Goal: Find specific page/section: Find specific page/section

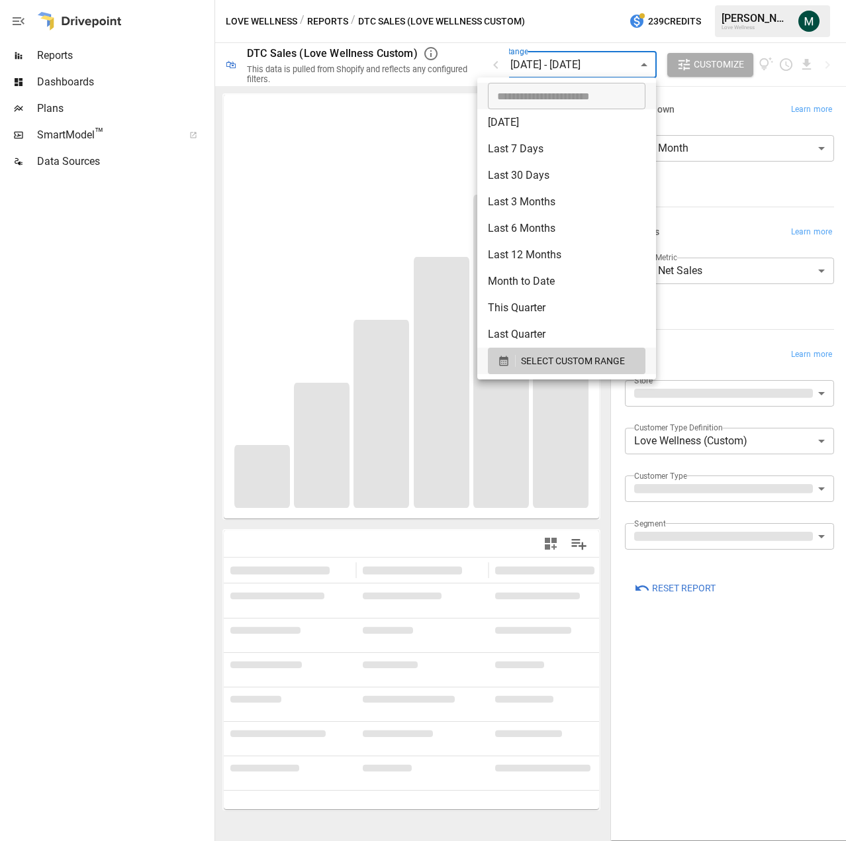
click at [629, 0] on body "**********" at bounding box center [423, 0] width 846 height 0
click at [535, 369] on button "SELECT CUSTOM RANGE" at bounding box center [567, 360] width 158 height 26
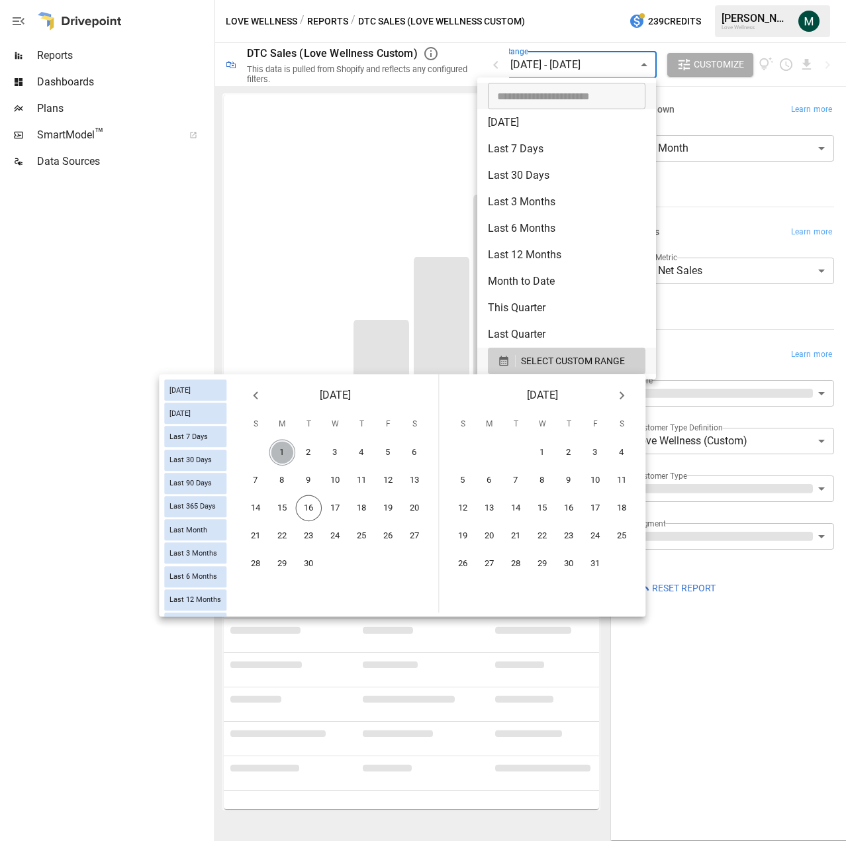
click at [283, 452] on button "1" at bounding box center [282, 452] width 26 height 26
click at [285, 508] on button "15" at bounding box center [282, 508] width 26 height 26
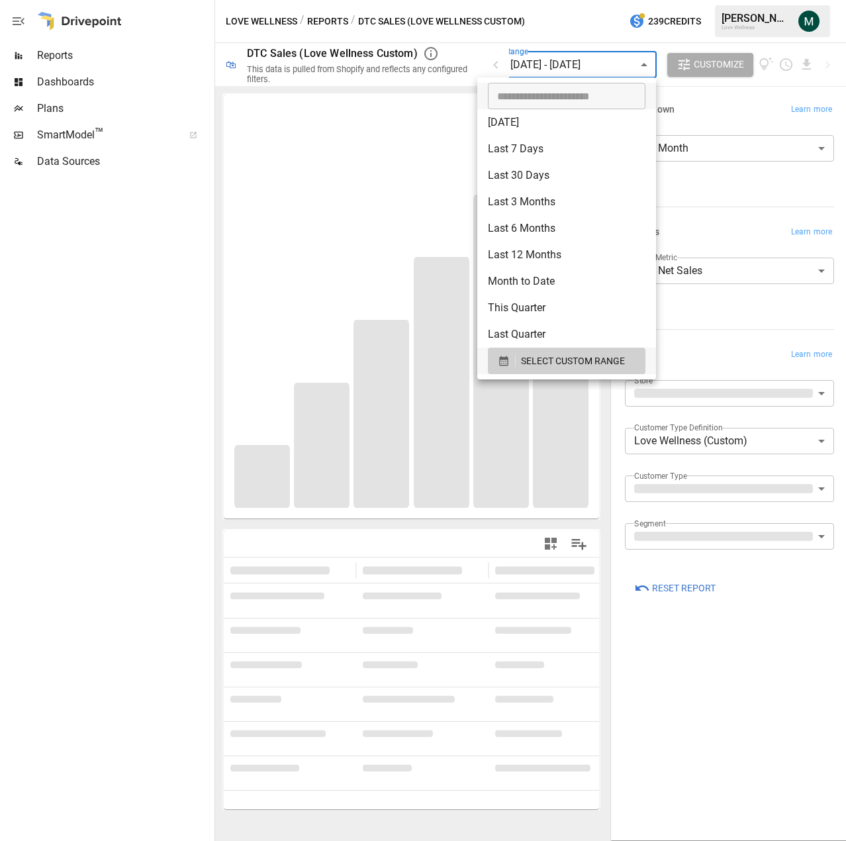
click at [762, 144] on div at bounding box center [423, 420] width 846 height 841
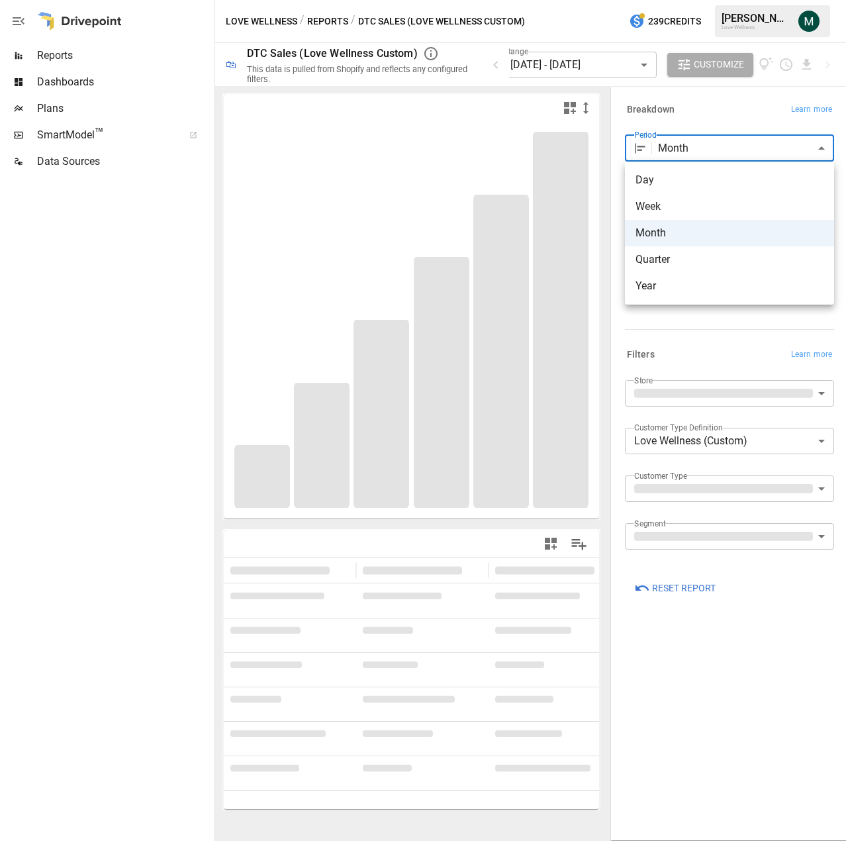
click at [749, 0] on body "**********" at bounding box center [423, 0] width 846 height 0
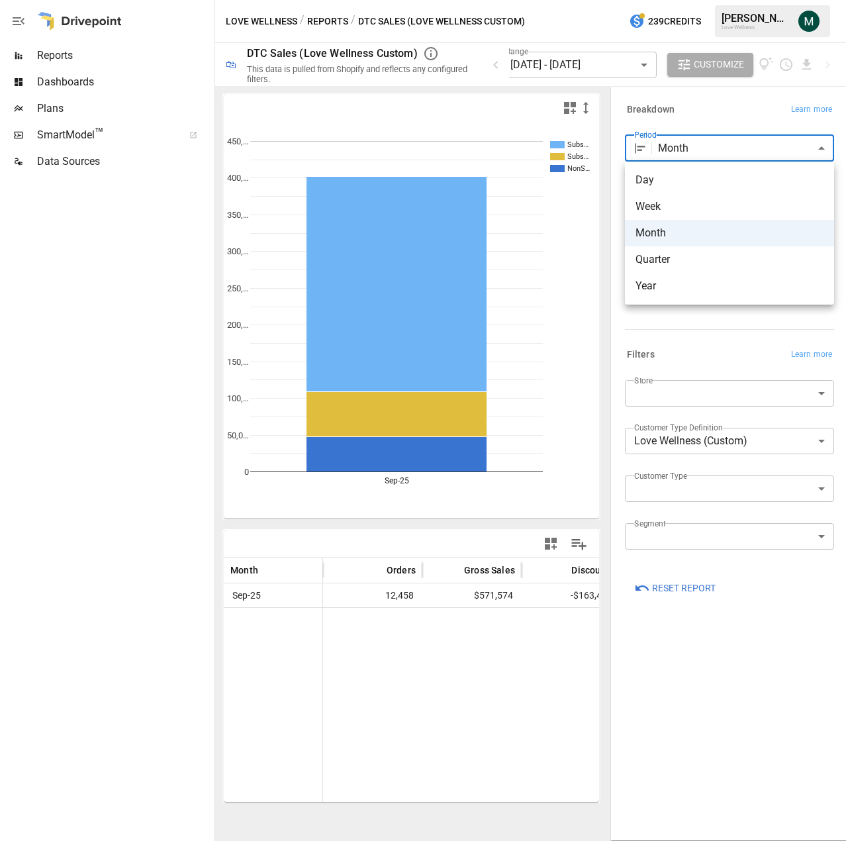
click at [675, 182] on span "Day" at bounding box center [729, 180] width 188 height 16
type input "***"
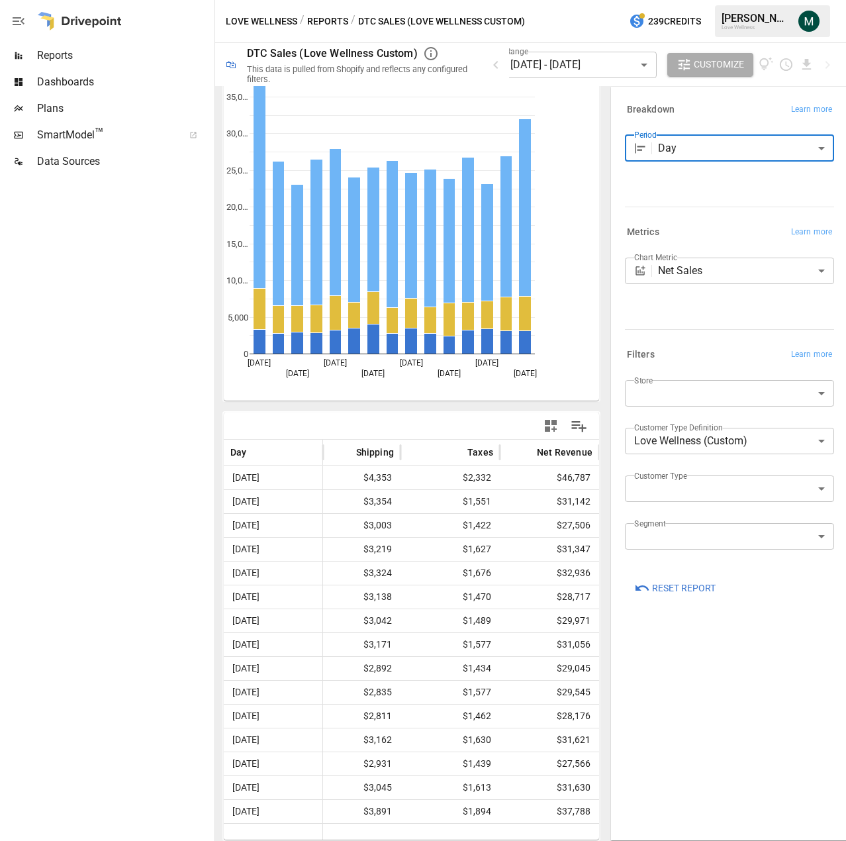
scroll to position [0, 528]
click at [679, 504] on div "Customer Type ​" at bounding box center [729, 493] width 209 height 37
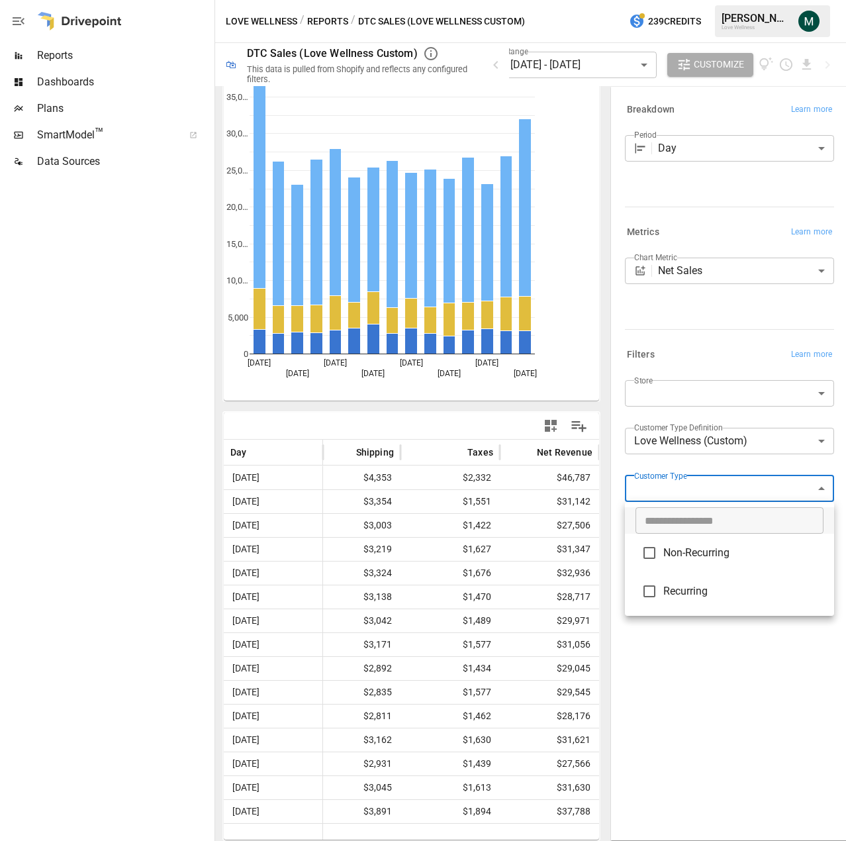
click at [684, 0] on body "Reports Dashboards Plans SmartModel ™ Data Sources Love Wellness / Reports / DT…" at bounding box center [423, 0] width 846 height 0
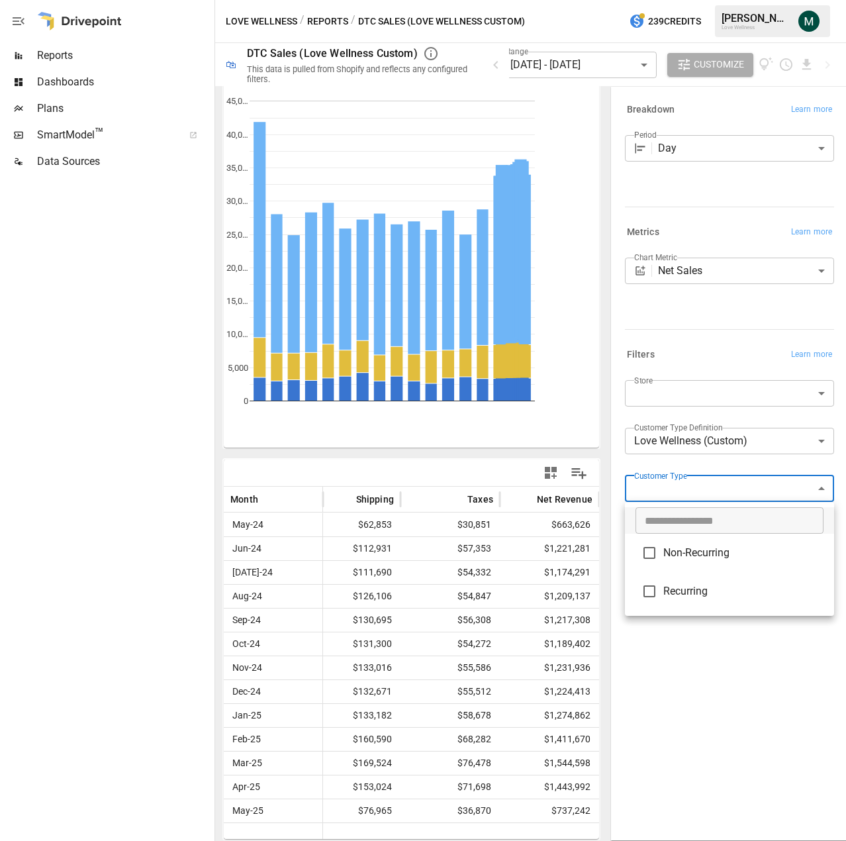
scroll to position [70, 0]
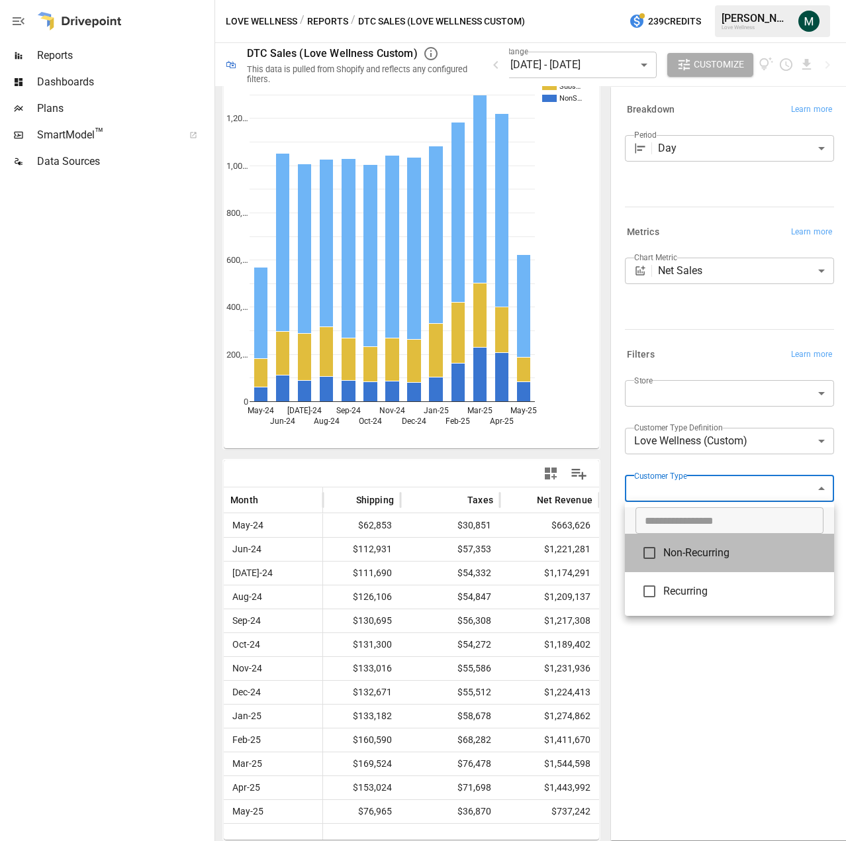
click at [688, 553] on span "Non-Recurring" at bounding box center [743, 553] width 160 height 16
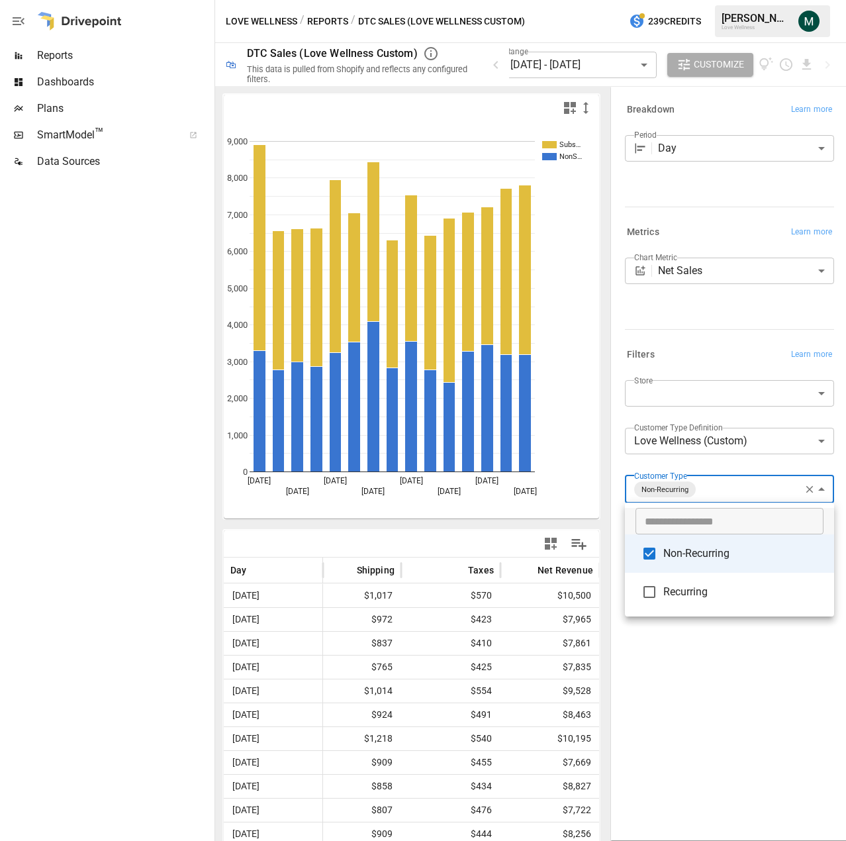
click at [554, 498] on div at bounding box center [423, 420] width 846 height 841
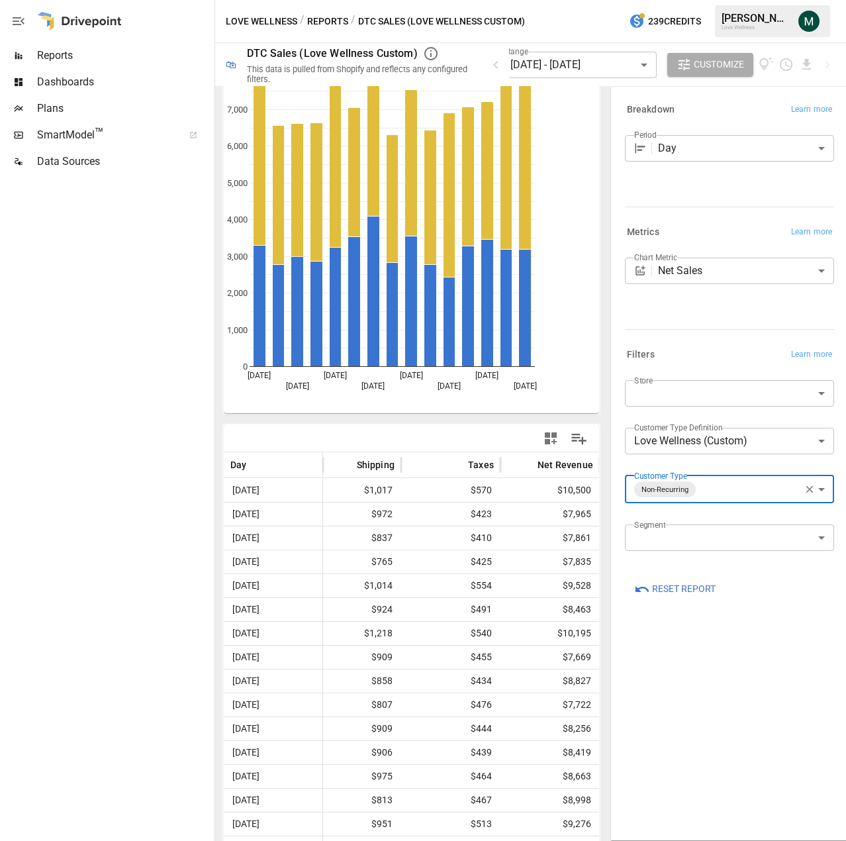
scroll to position [118, 0]
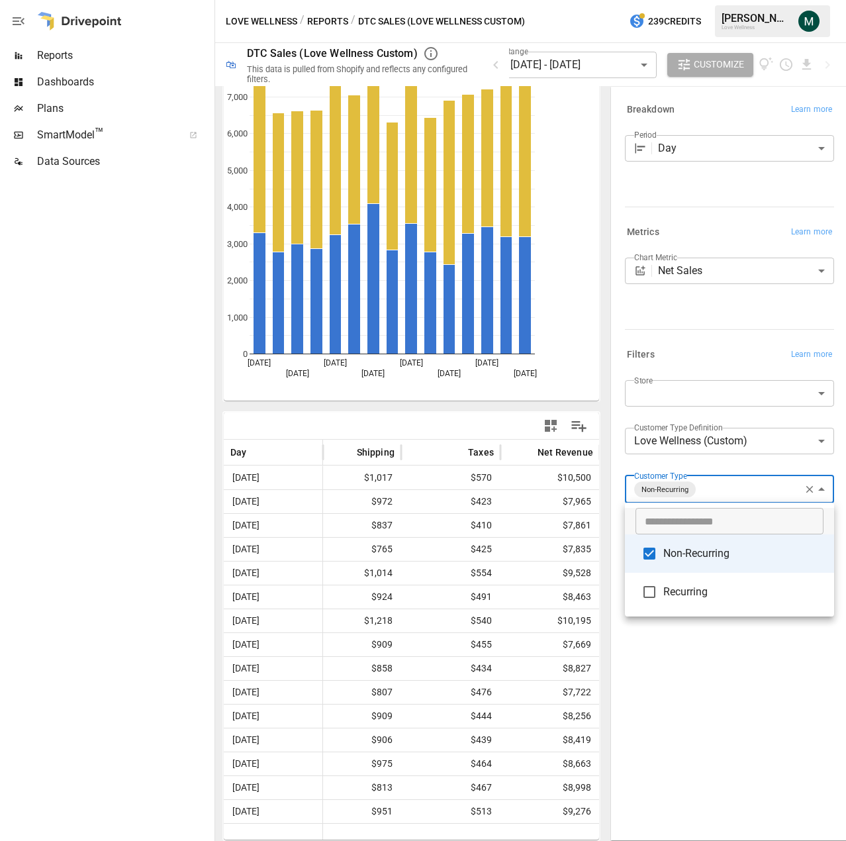
click at [752, 0] on body "Reports Dashboards Plans SmartModel ™ Data Sources Love Wellness / Reports / DT…" at bounding box center [423, 0] width 846 height 0
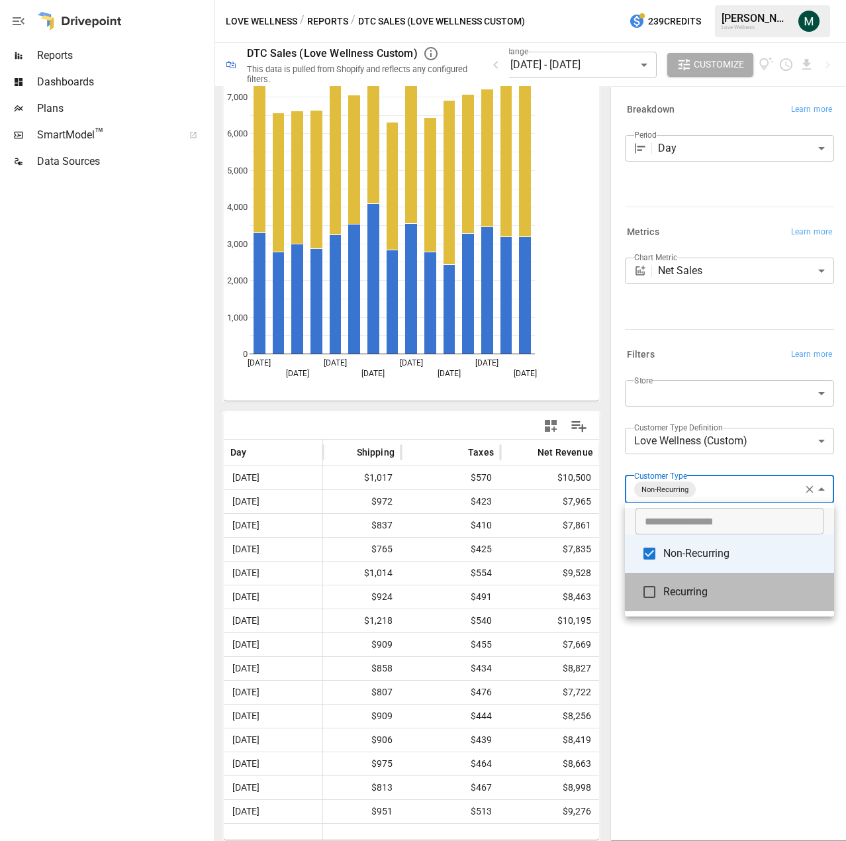
click at [699, 592] on span "Recurring" at bounding box center [743, 592] width 160 height 16
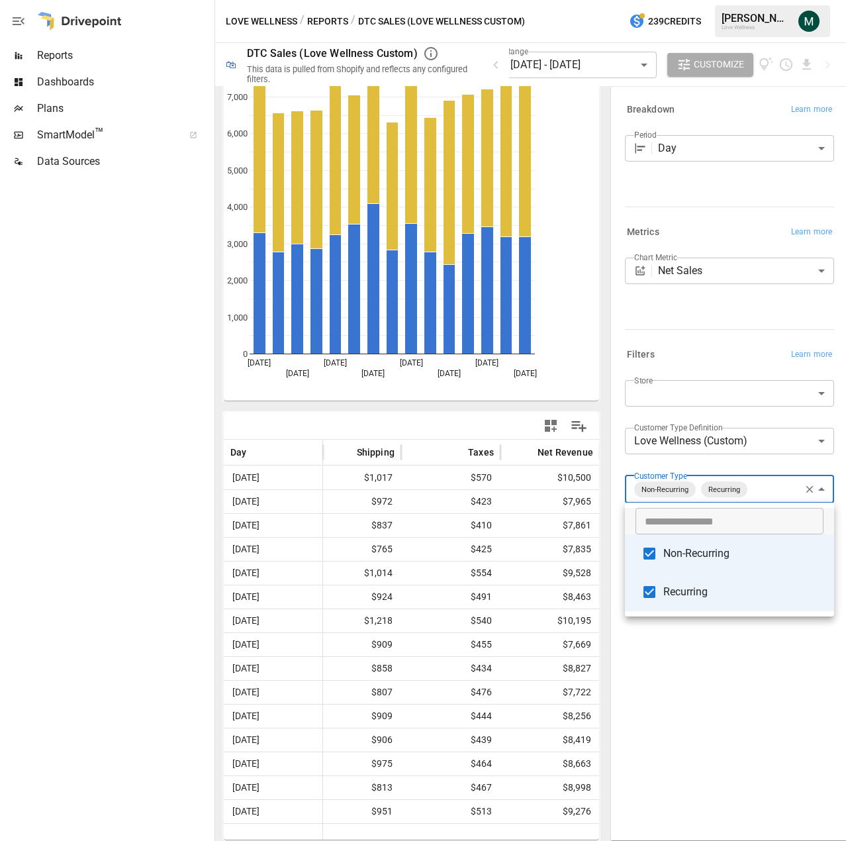
click at [698, 553] on span "Non-Recurring" at bounding box center [743, 553] width 160 height 16
type input "*********"
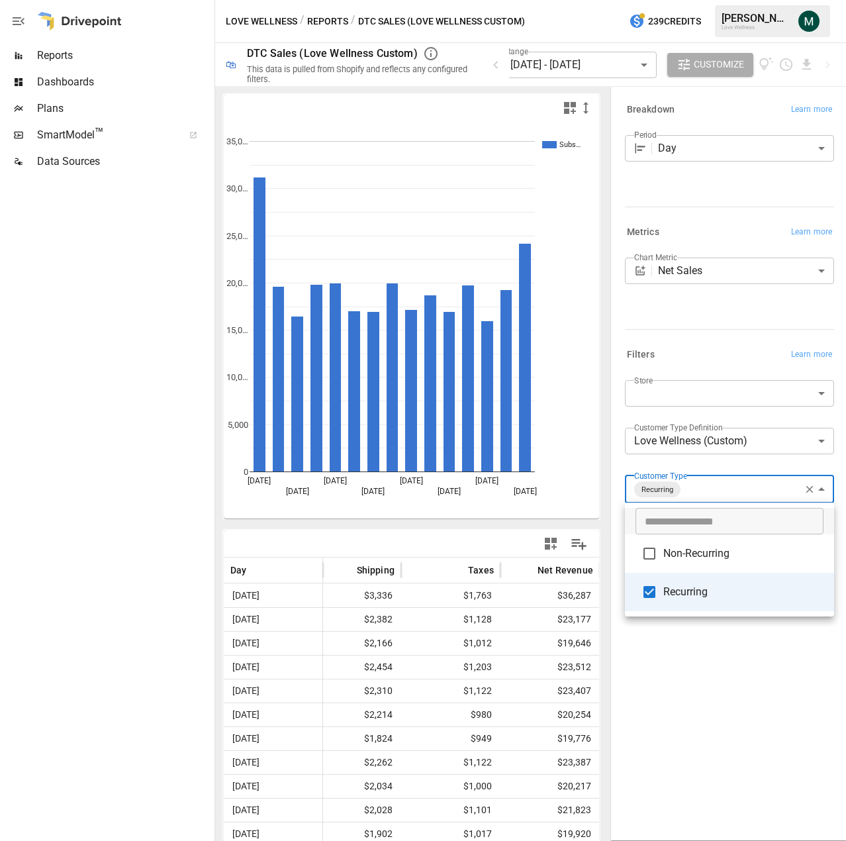
click at [706, 737] on div at bounding box center [423, 420] width 846 height 841
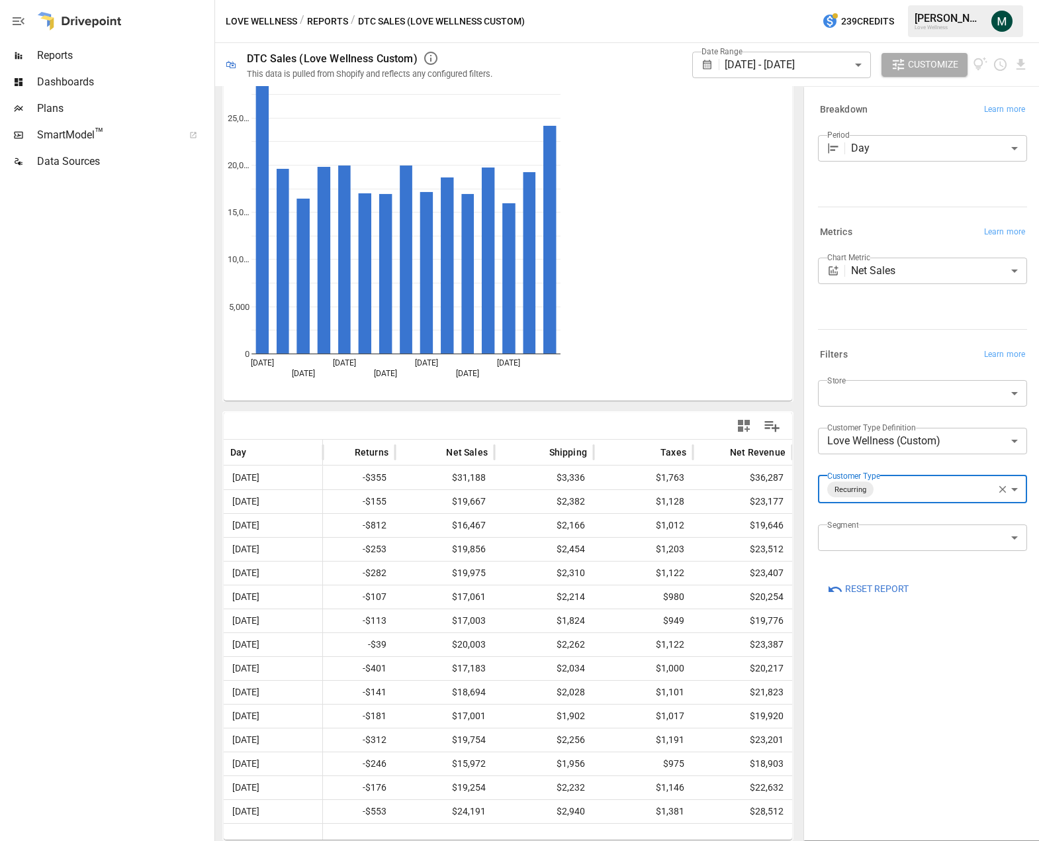
scroll to position [0, 335]
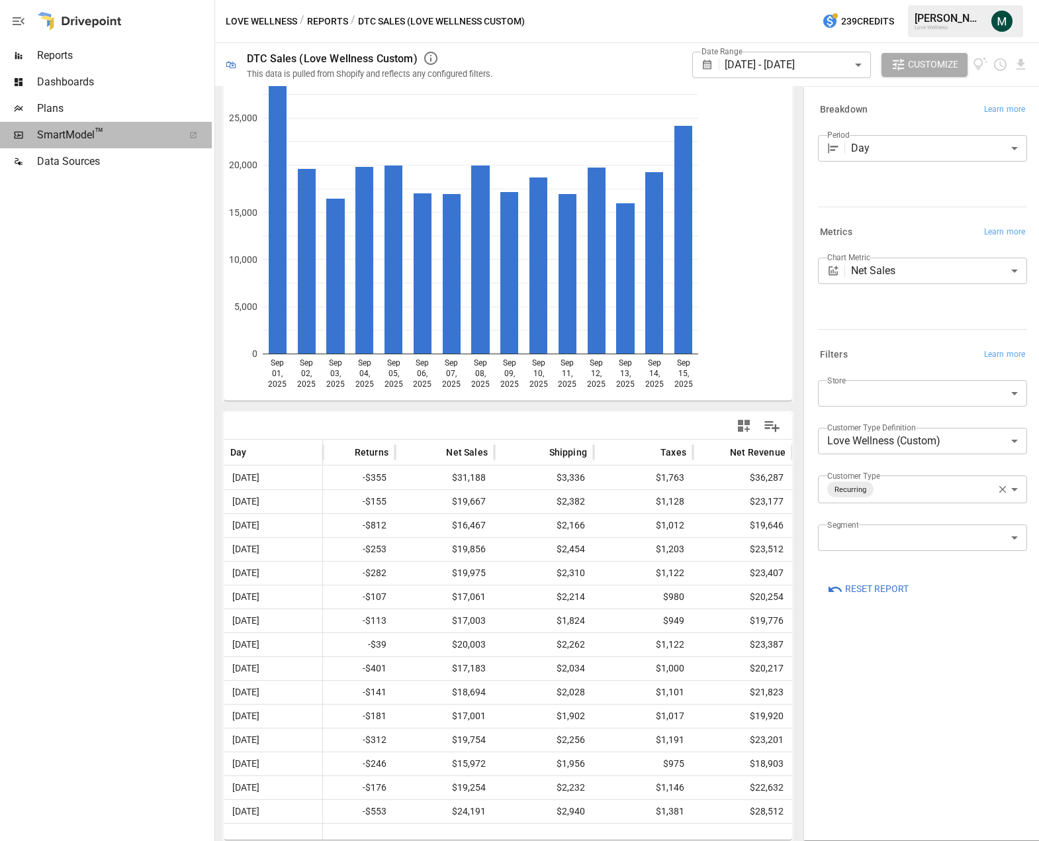
click at [82, 133] on span "SmartModel ™" at bounding box center [106, 135] width 138 height 16
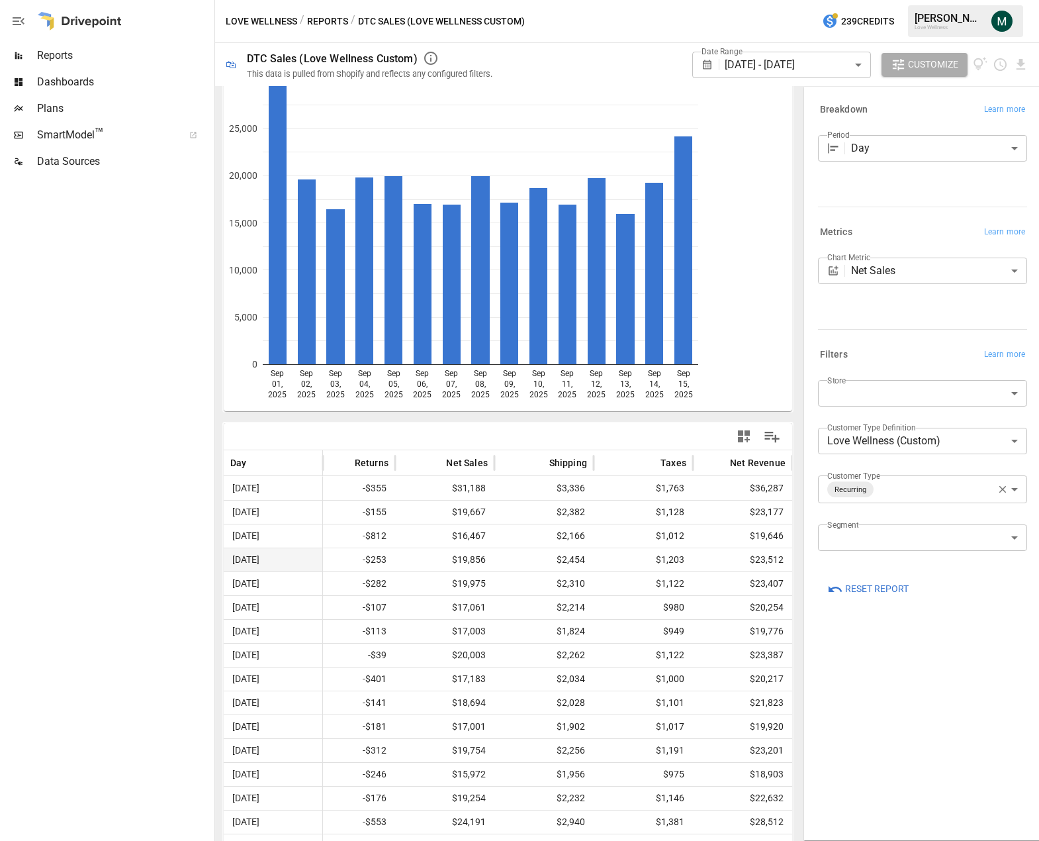
scroll to position [118, 0]
